Goal: Information Seeking & Learning: Learn about a topic

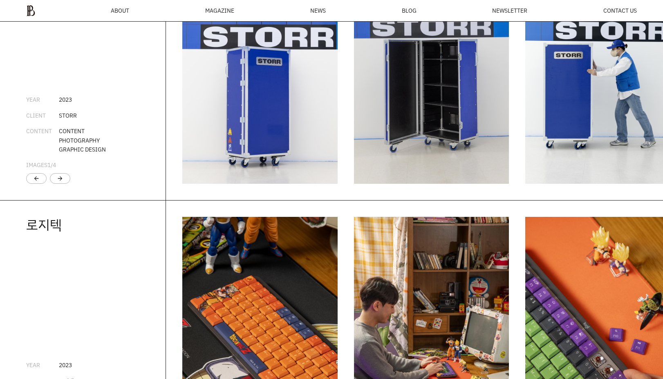
scroll to position [1501, 0]
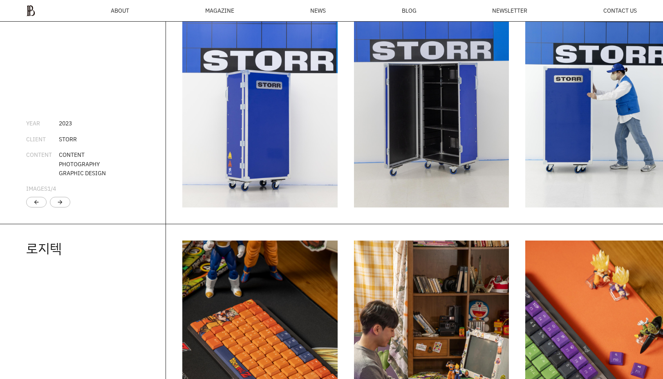
click at [521, 65] on div at bounding box center [409, 91] width 454 height 232
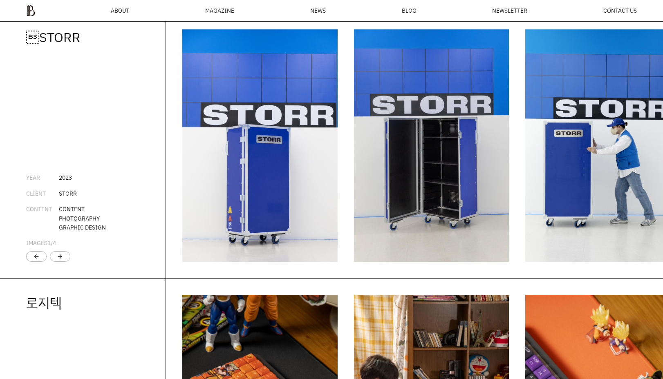
scroll to position [1439, 0]
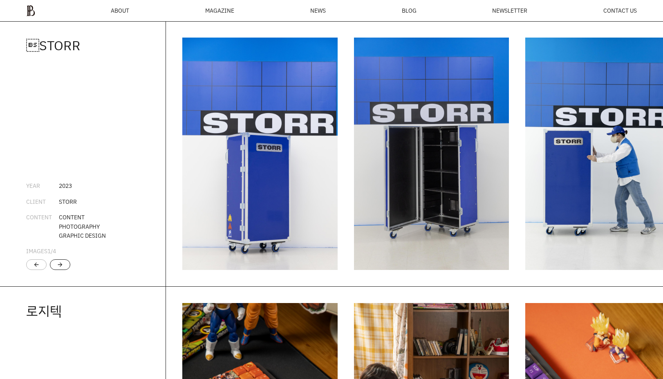
click at [57, 264] on div "arrow_forward" at bounding box center [60, 264] width 7 height 7
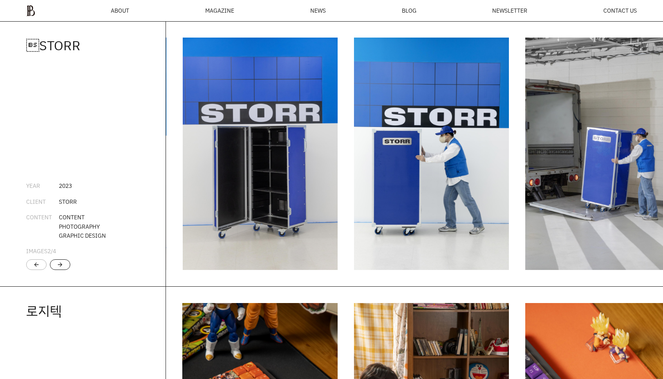
click at [57, 264] on div "arrow_forward" at bounding box center [60, 264] width 7 height 7
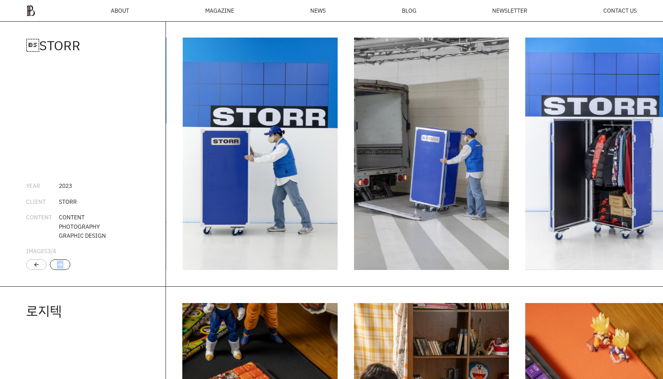
click at [57, 264] on div "arrow_forward" at bounding box center [60, 264] width 7 height 7
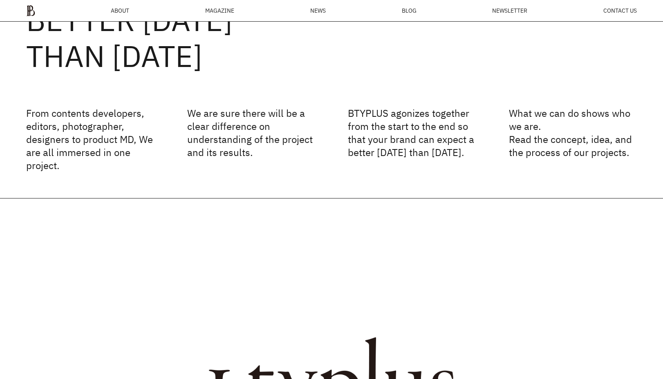
scroll to position [0, 0]
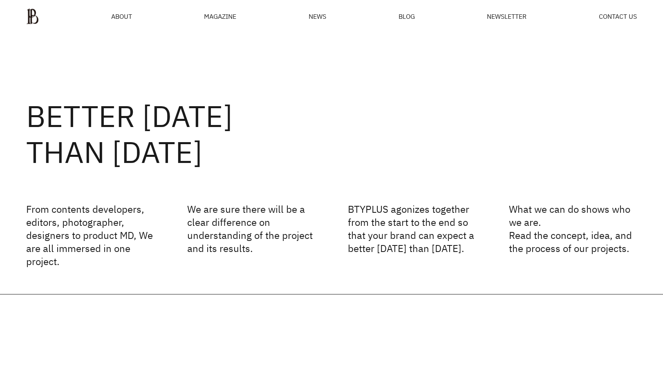
click at [212, 13] on div "MAGAZINE" at bounding box center [220, 16] width 32 height 7
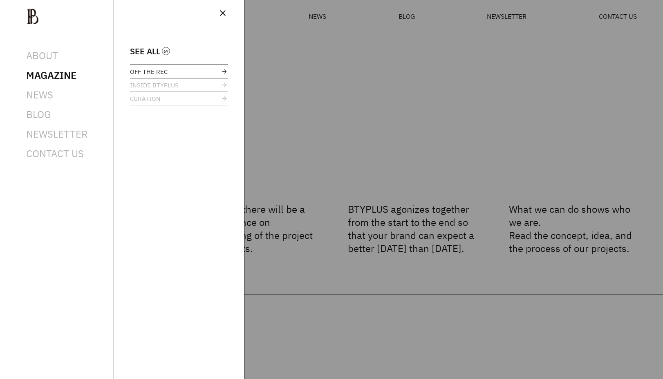
click at [215, 74] on link "OFF THE REC" at bounding box center [179, 71] width 98 height 13
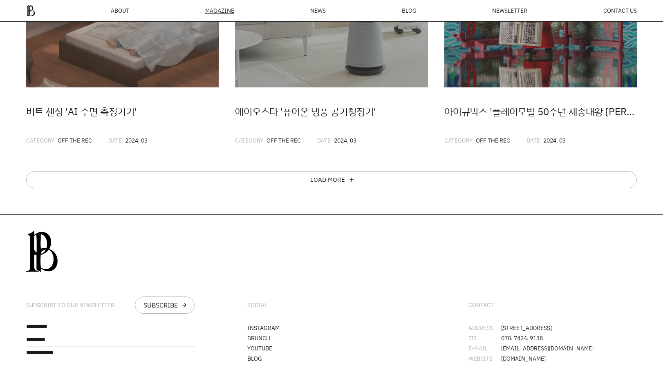
scroll to position [573, 0]
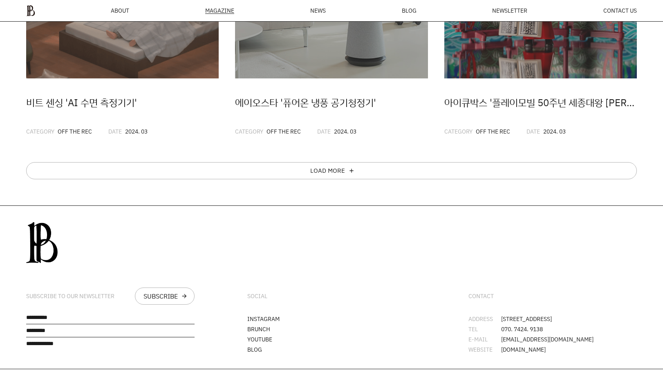
click at [299, 175] on div "LOAD MORE add" at bounding box center [331, 170] width 610 height 17
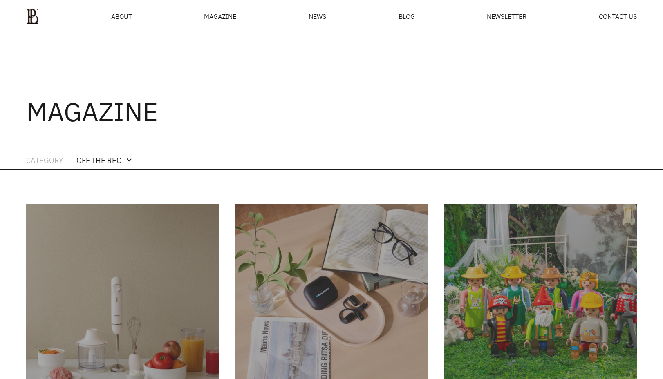
click at [28, 20] on img at bounding box center [32, 16] width 13 height 16
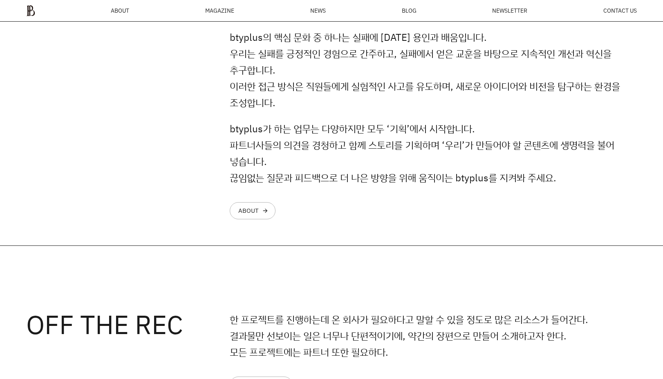
scroll to position [827, 0]
